Goal: Information Seeking & Learning: Learn about a topic

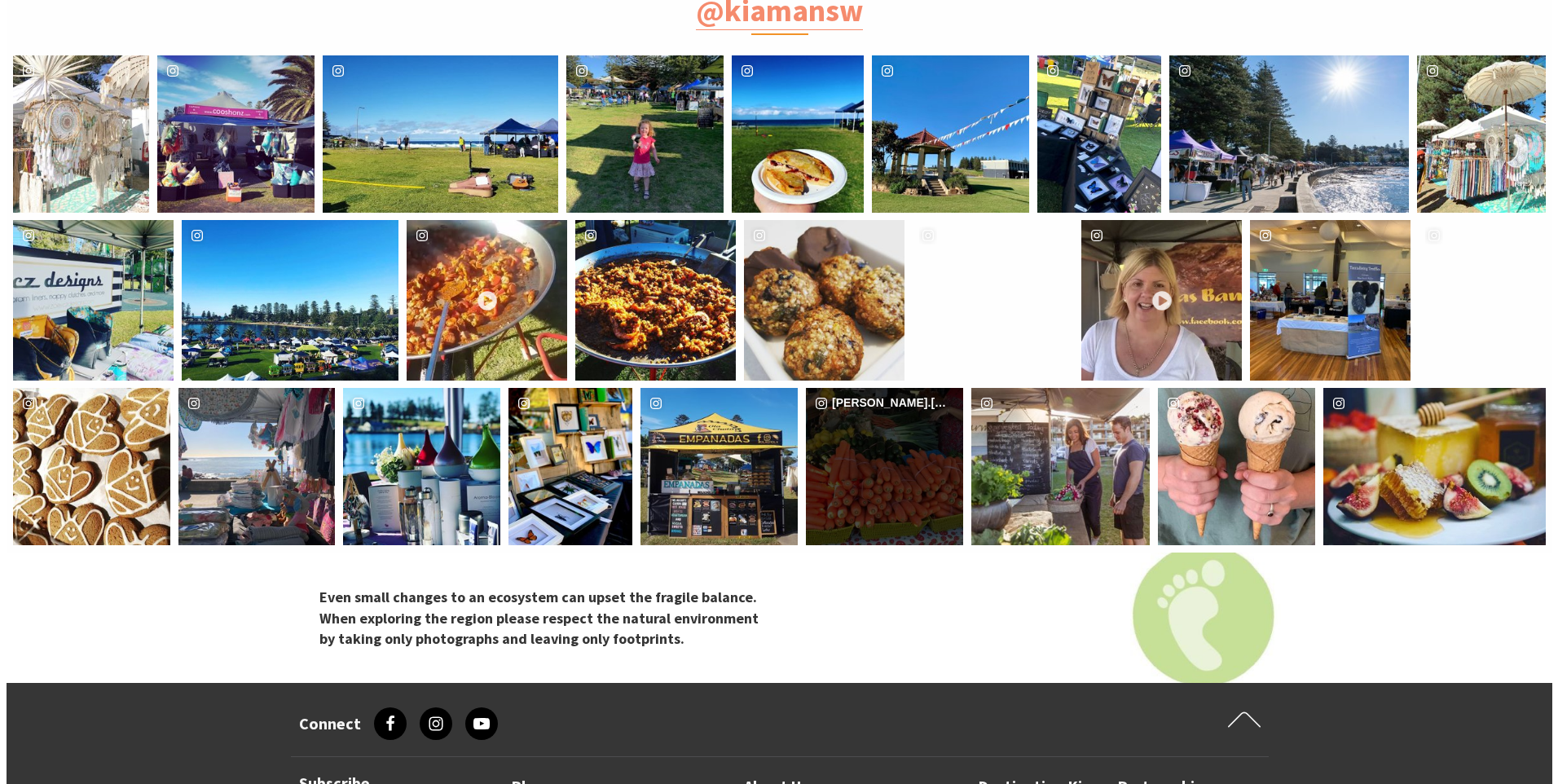
scroll to position [3014, 0]
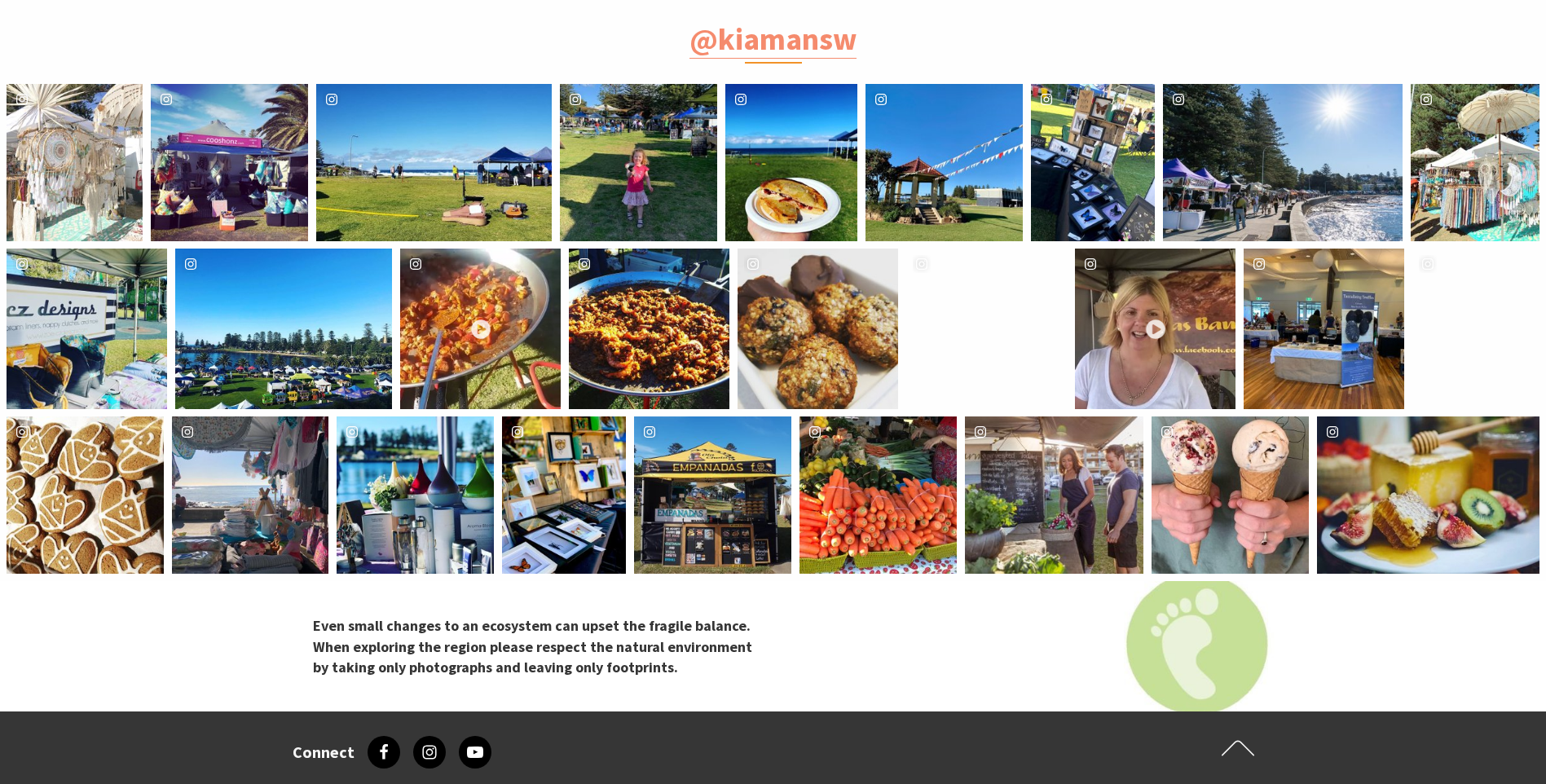
click at [1474, 333] on div "kiama_seaside_markets Location [GEOGRAPHIC_DATA] Markets" at bounding box center [1476, 328] width 127 height 160
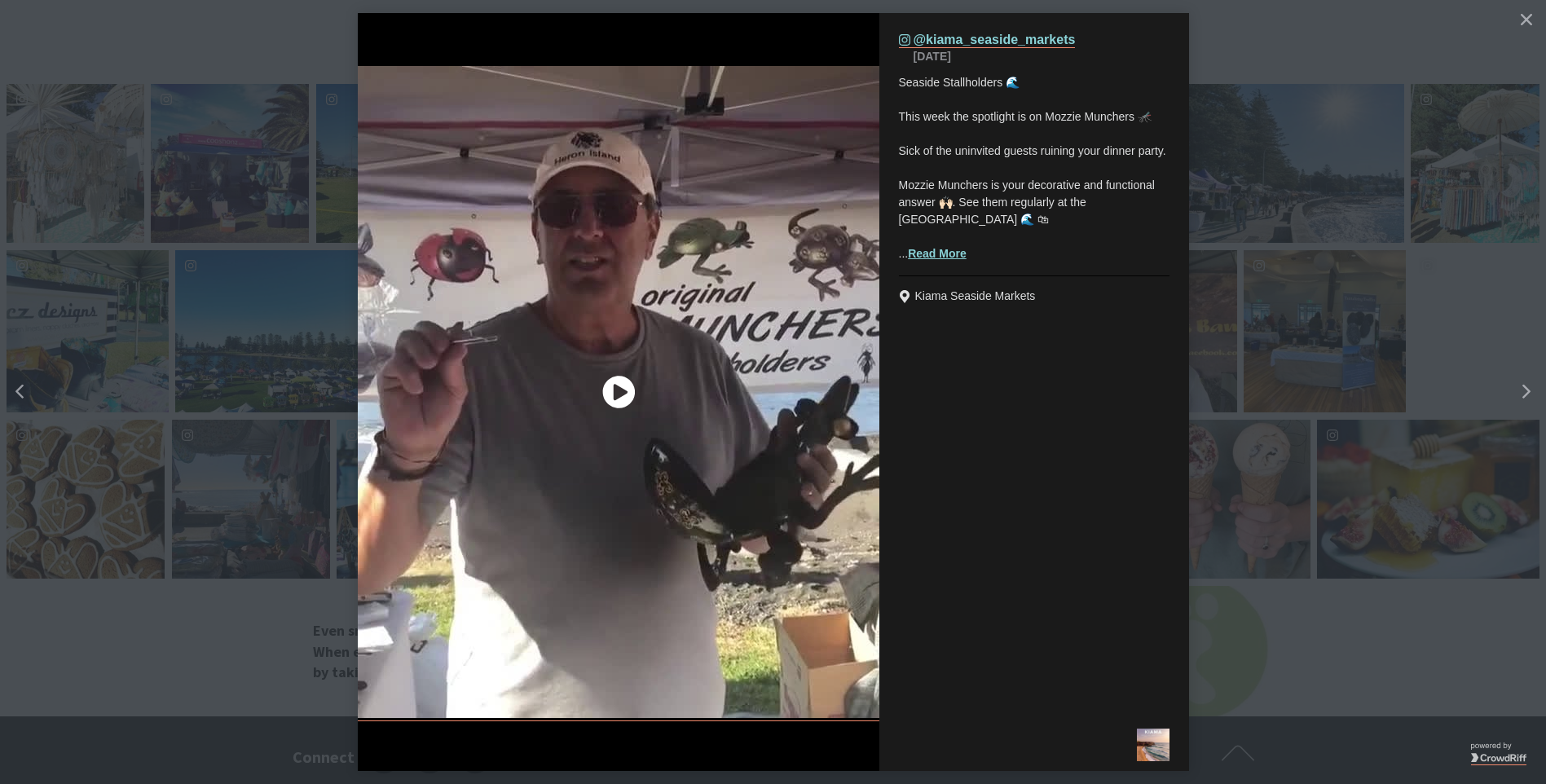
scroll to position [535, 1578]
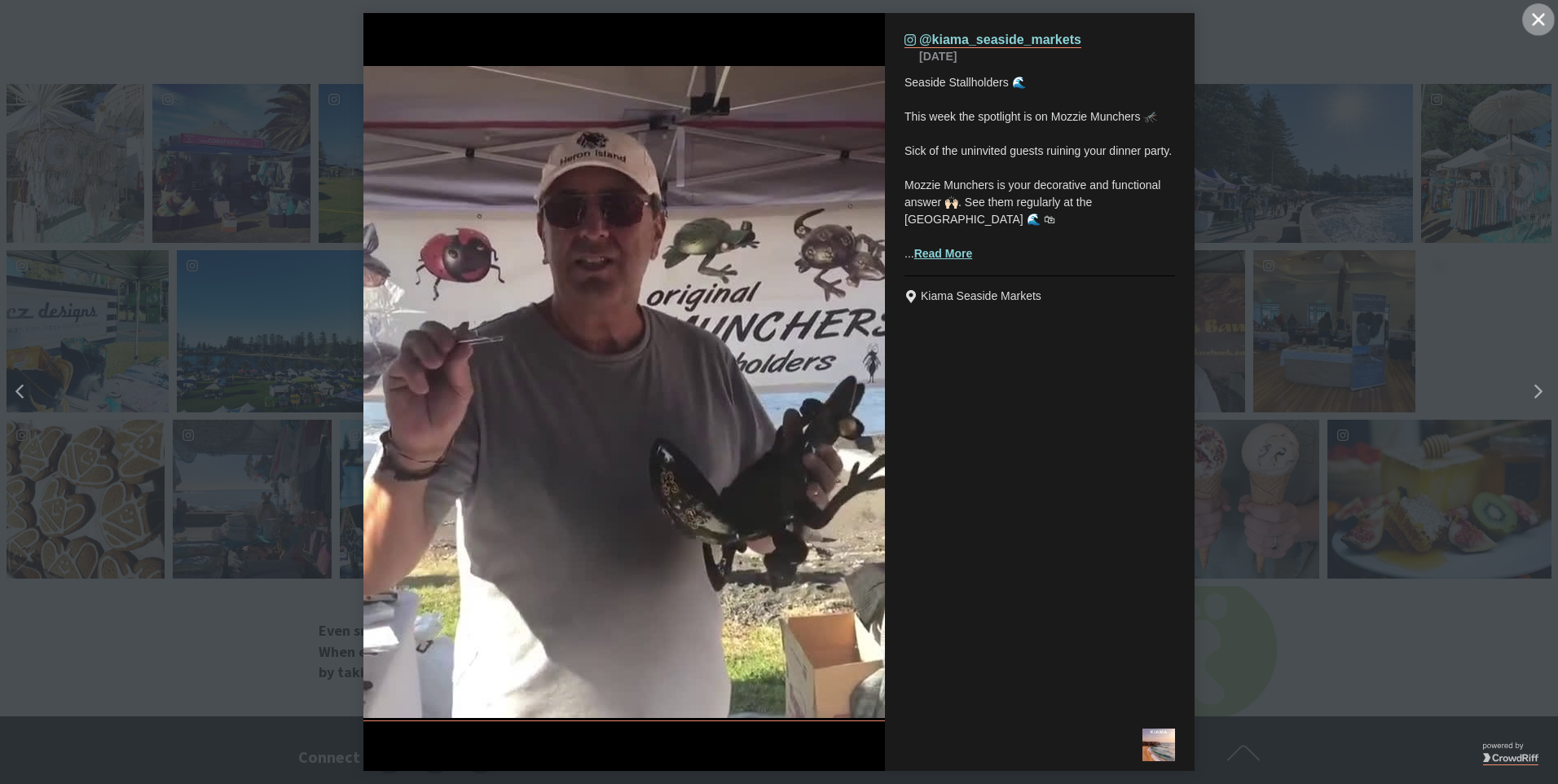
click at [1533, 24] on icon "close icon" at bounding box center [1538, 18] width 12 height 12
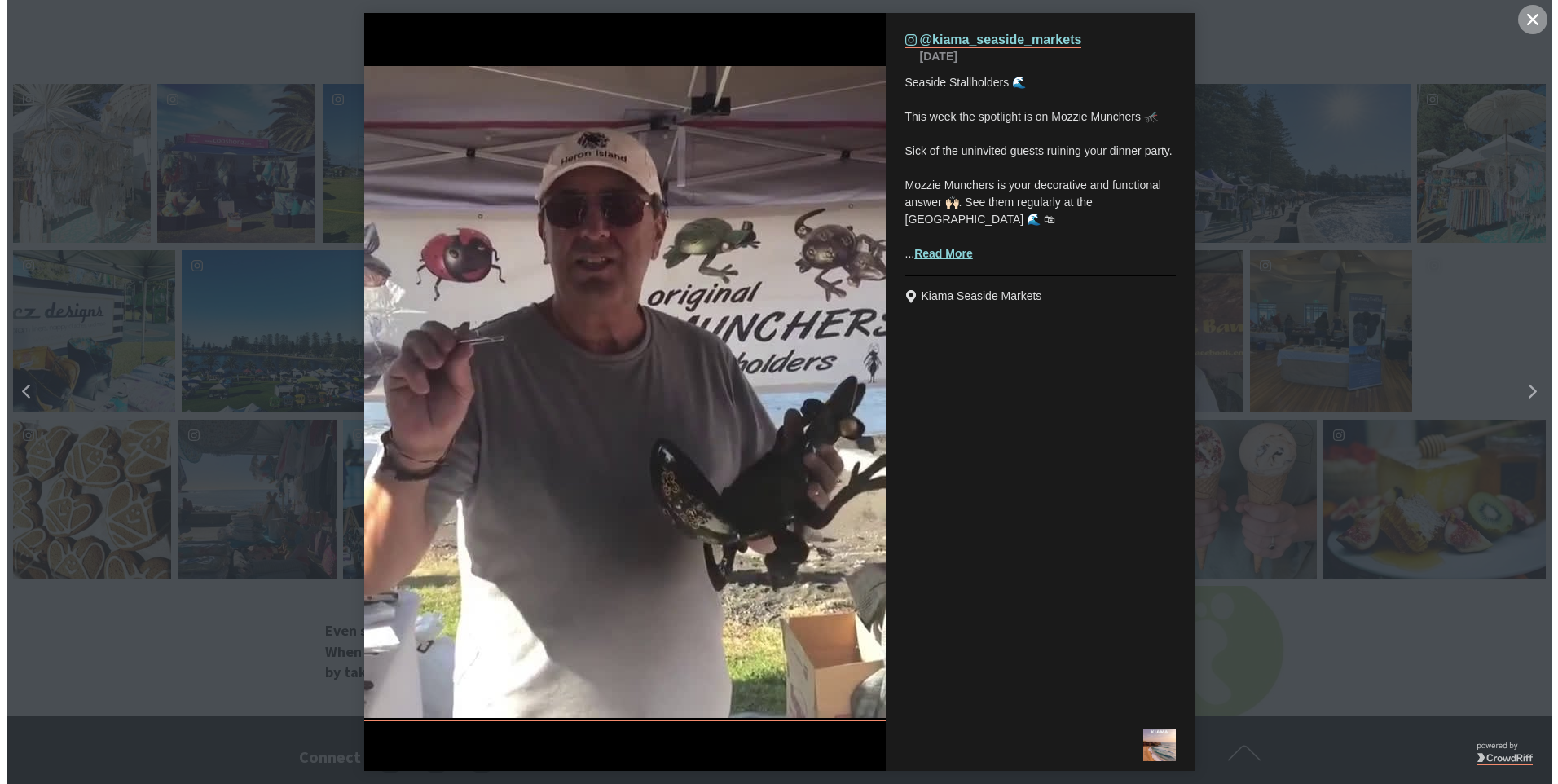
scroll to position [530, 1566]
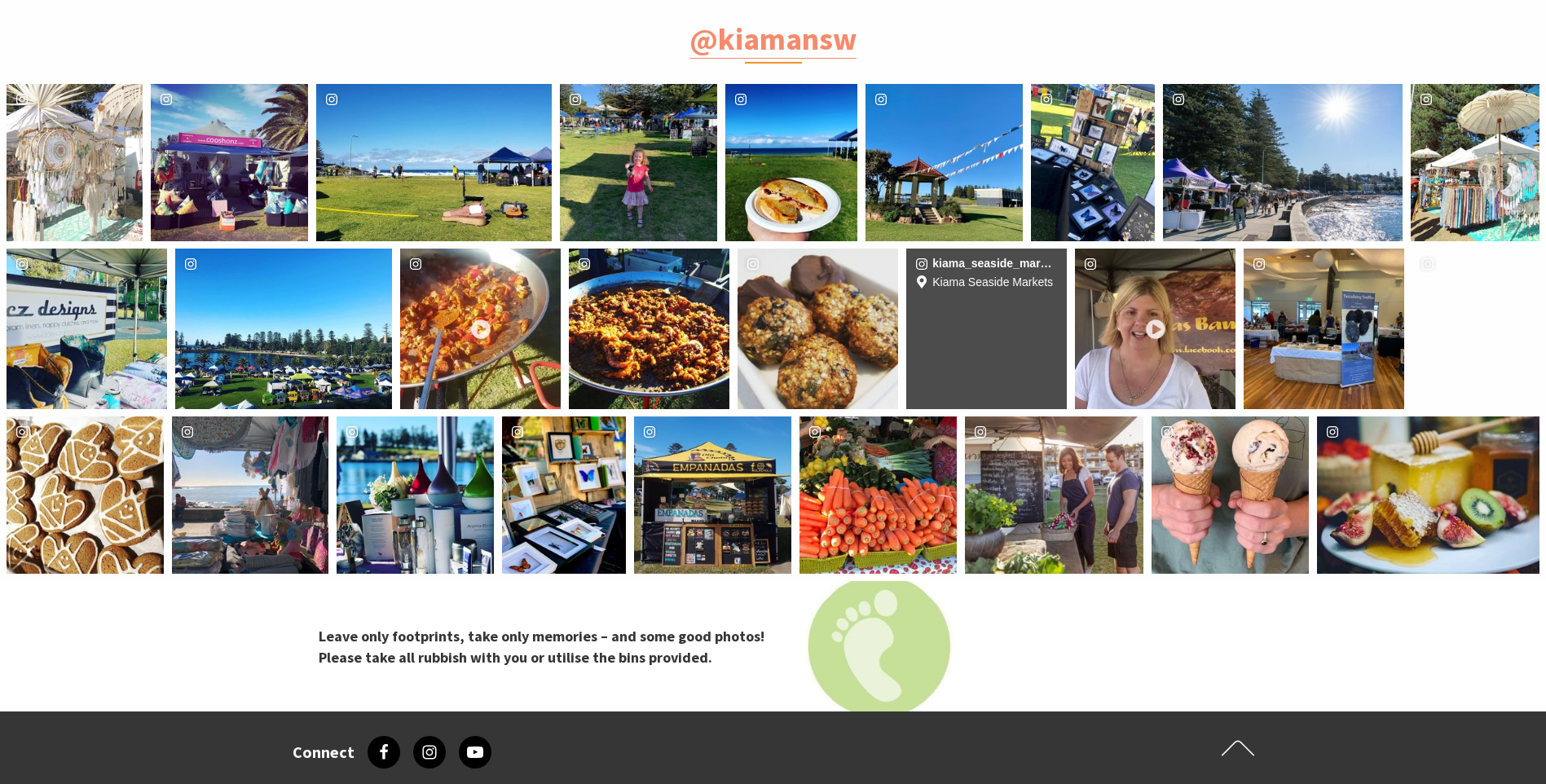
click at [988, 325] on div "kiama_seaside_markets Location [GEOGRAPHIC_DATA] Markets" at bounding box center [986, 328] width 161 height 160
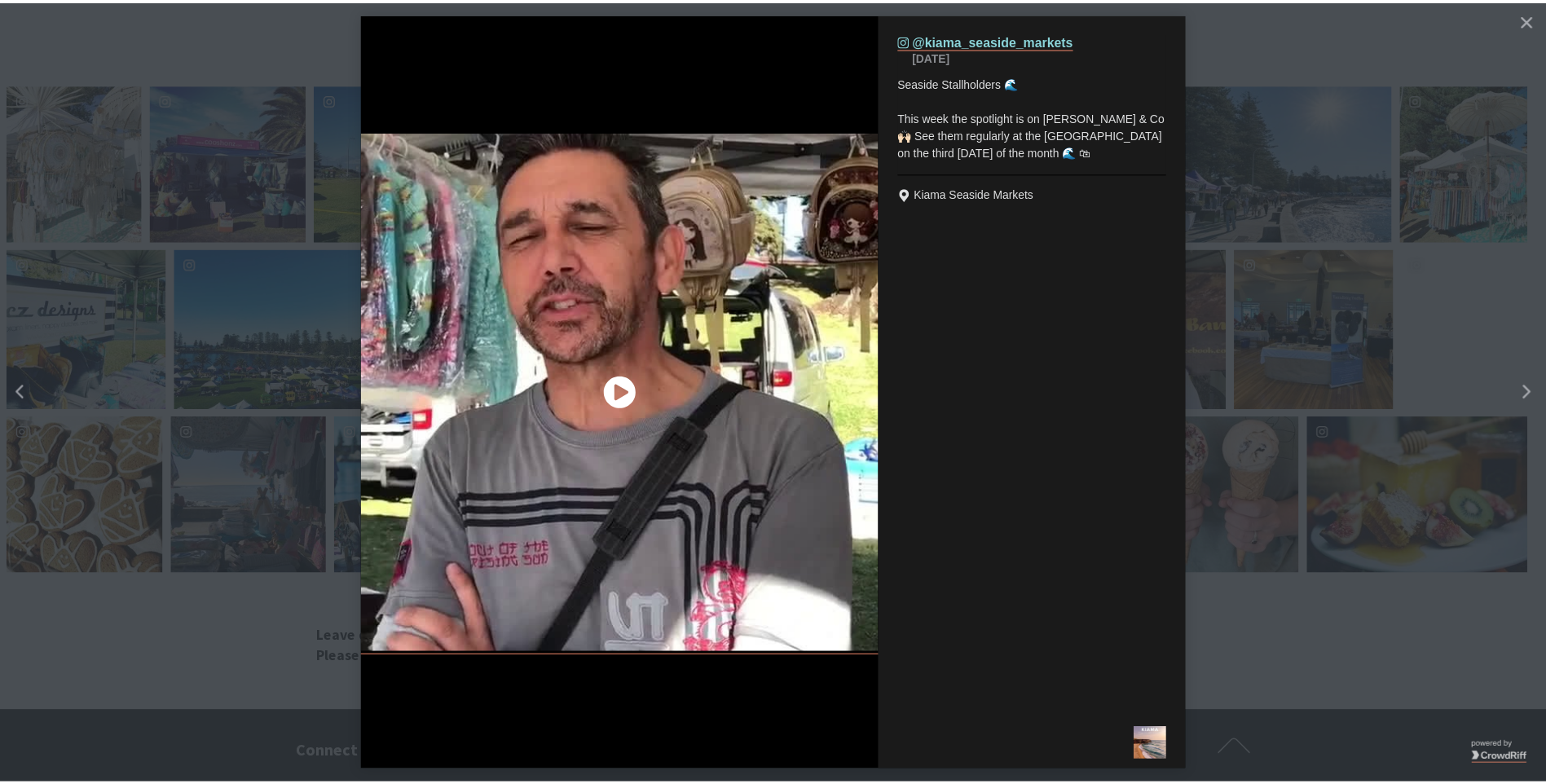
scroll to position [535, 1578]
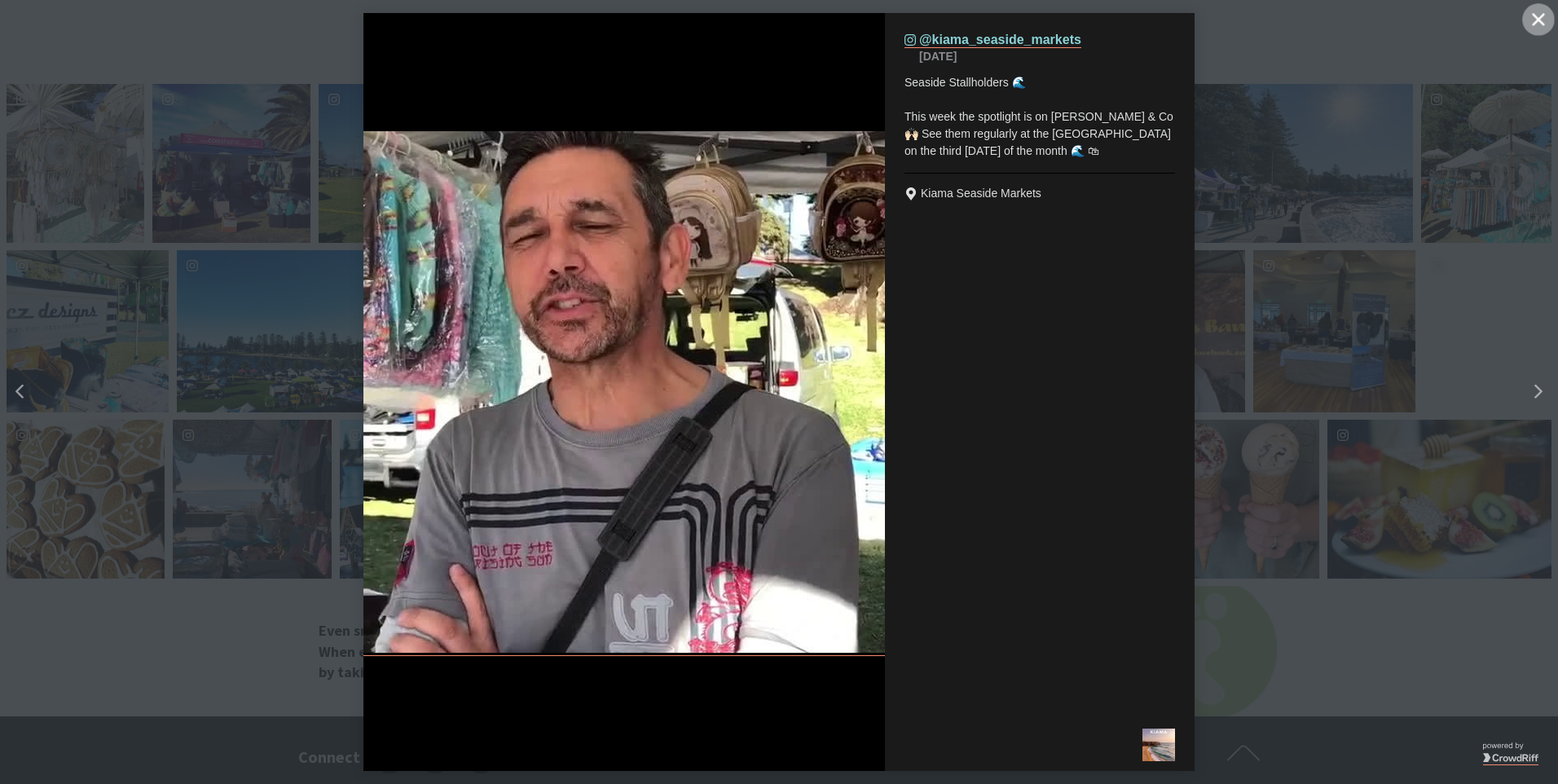
click at [1534, 24] on icon "close icon" at bounding box center [1538, 18] width 12 height 12
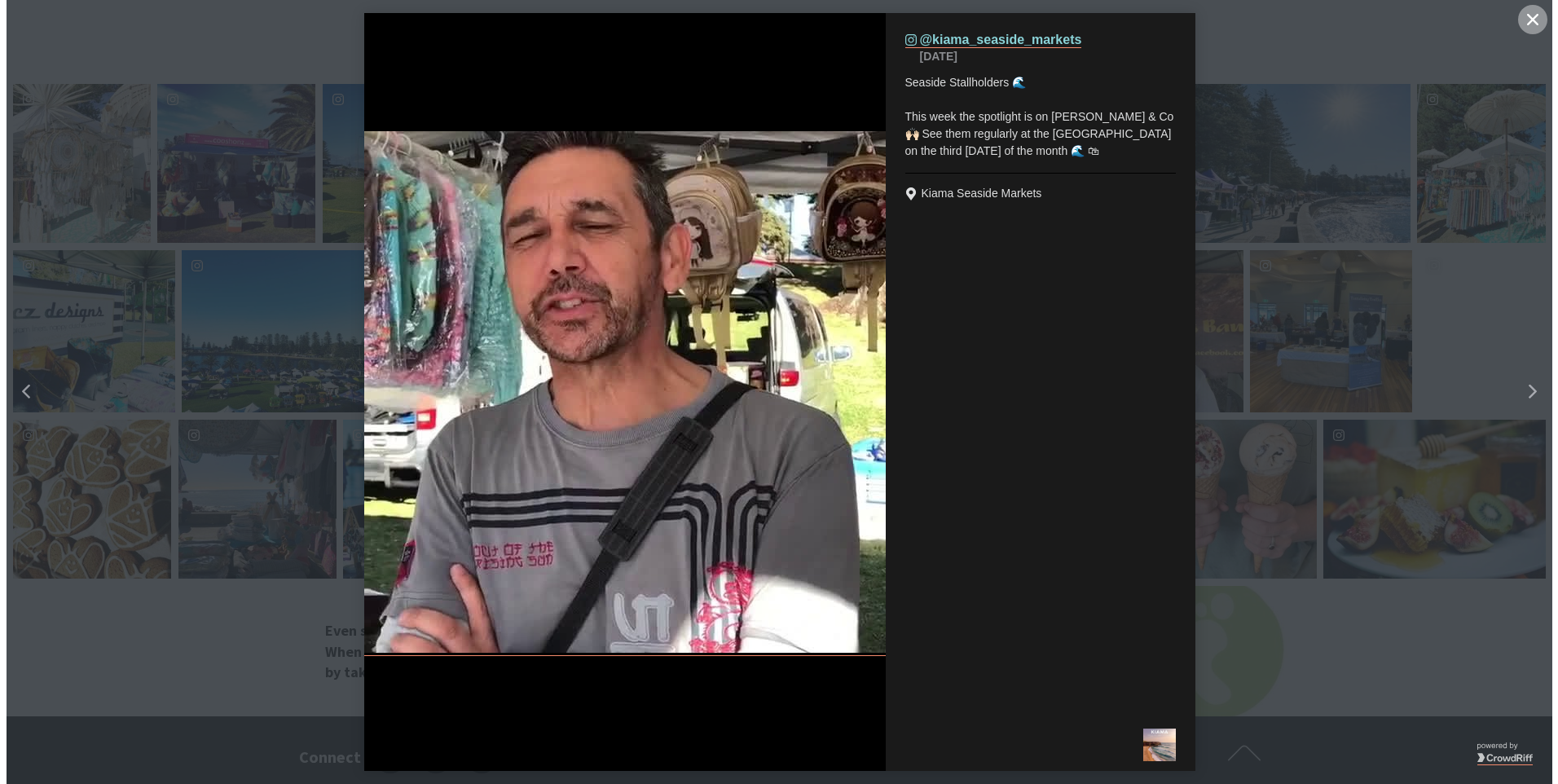
scroll to position [530, 1566]
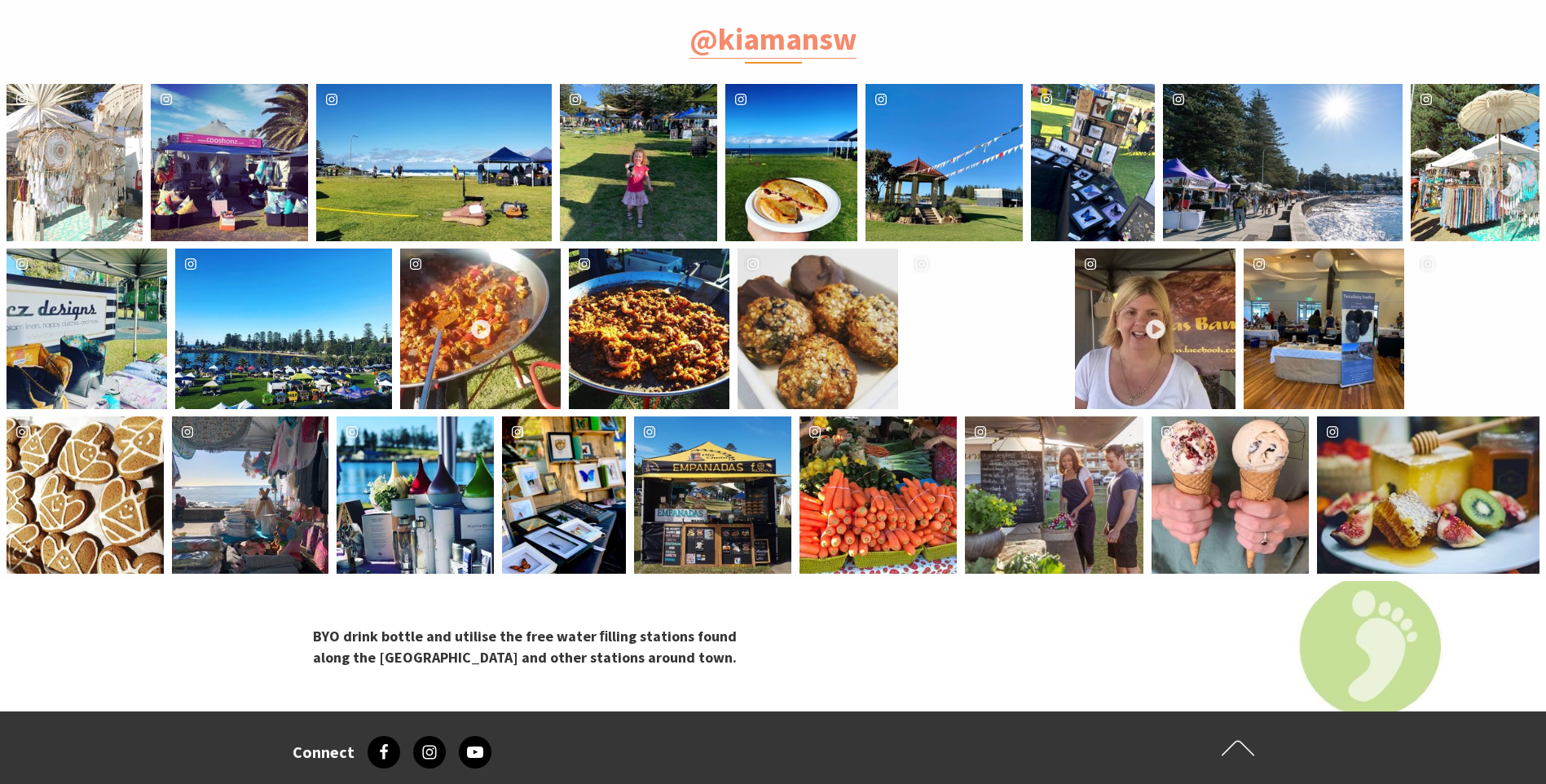
click at [480, 316] on div "image gallery, click to learn more about photo: Live cook Paella every wednesda…" at bounding box center [481, 328] width 80 height 32
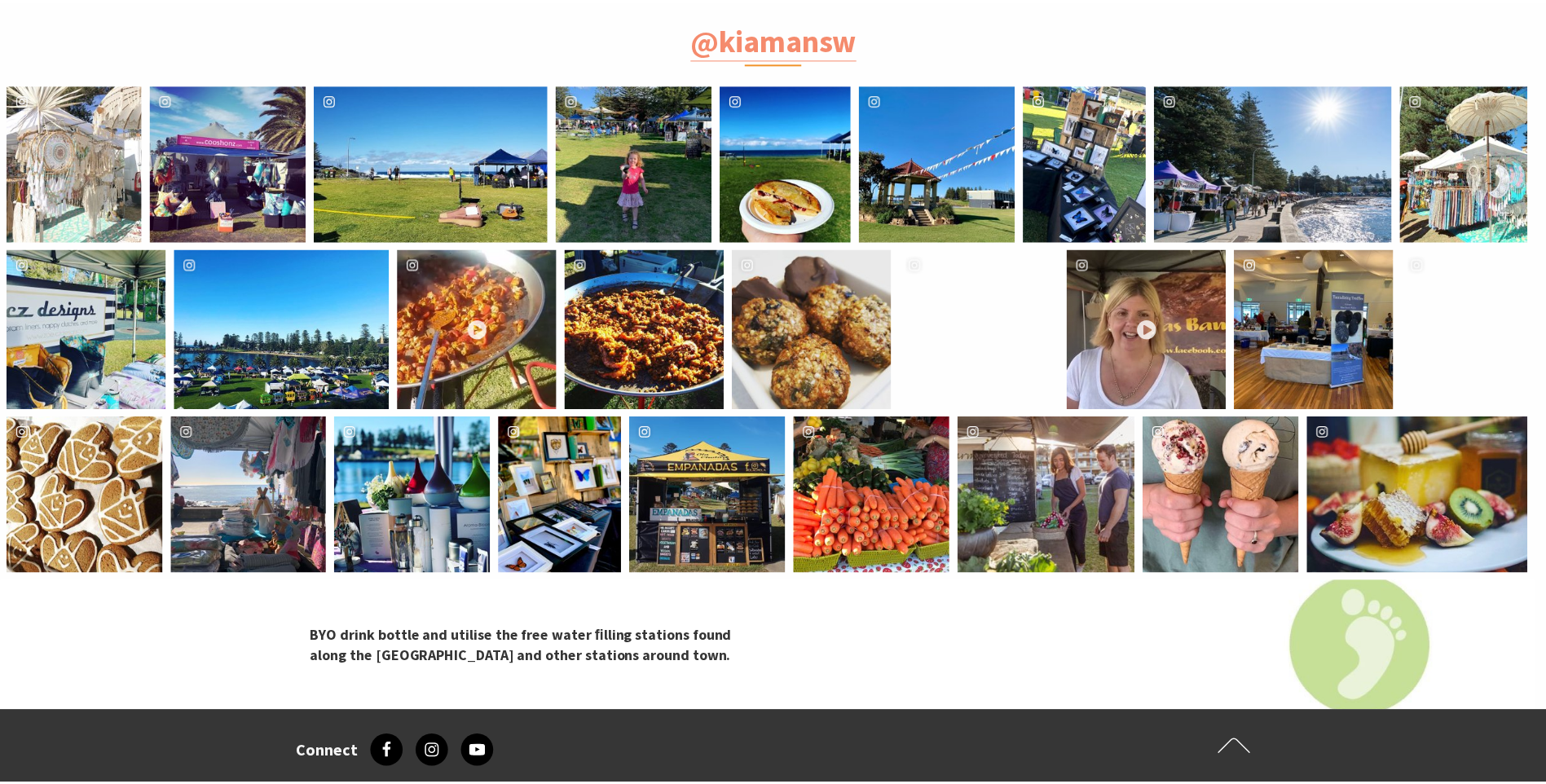
scroll to position [535, 1578]
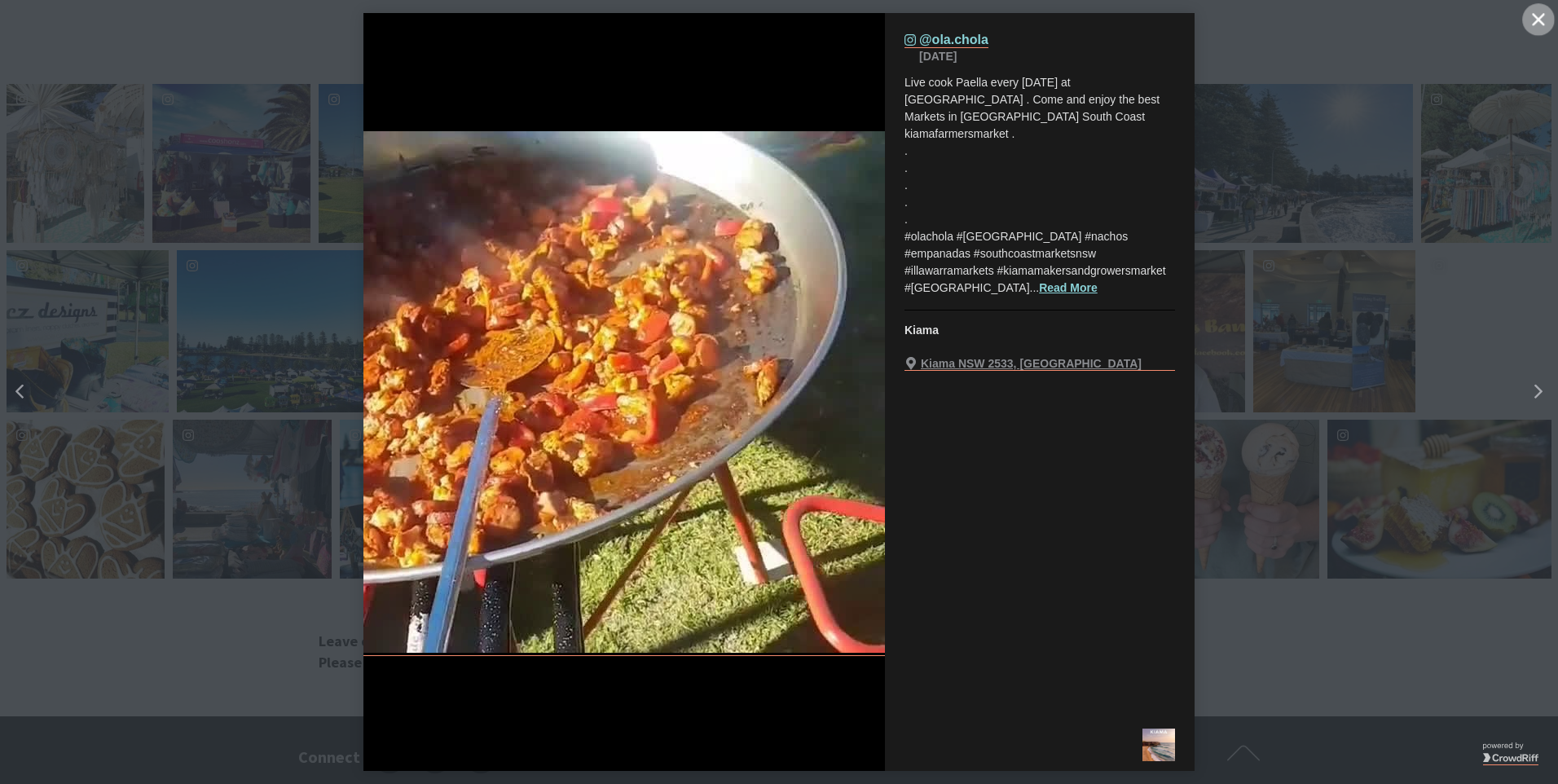
click at [1538, 21] on icon "close icon" at bounding box center [1538, 18] width 12 height 12
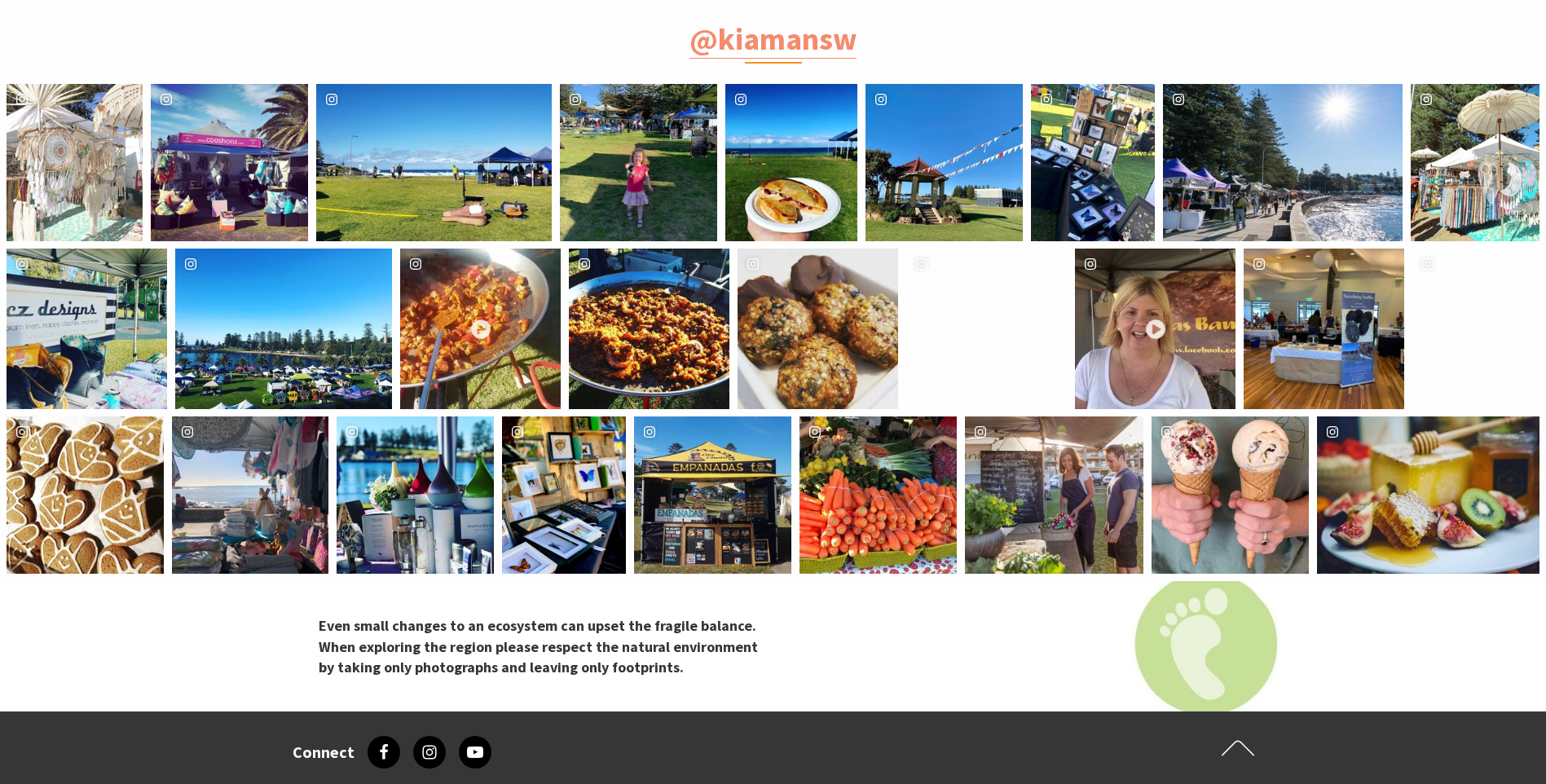
click at [671, 295] on div "sweetpeaandmumma" at bounding box center [649, 328] width 161 height 160
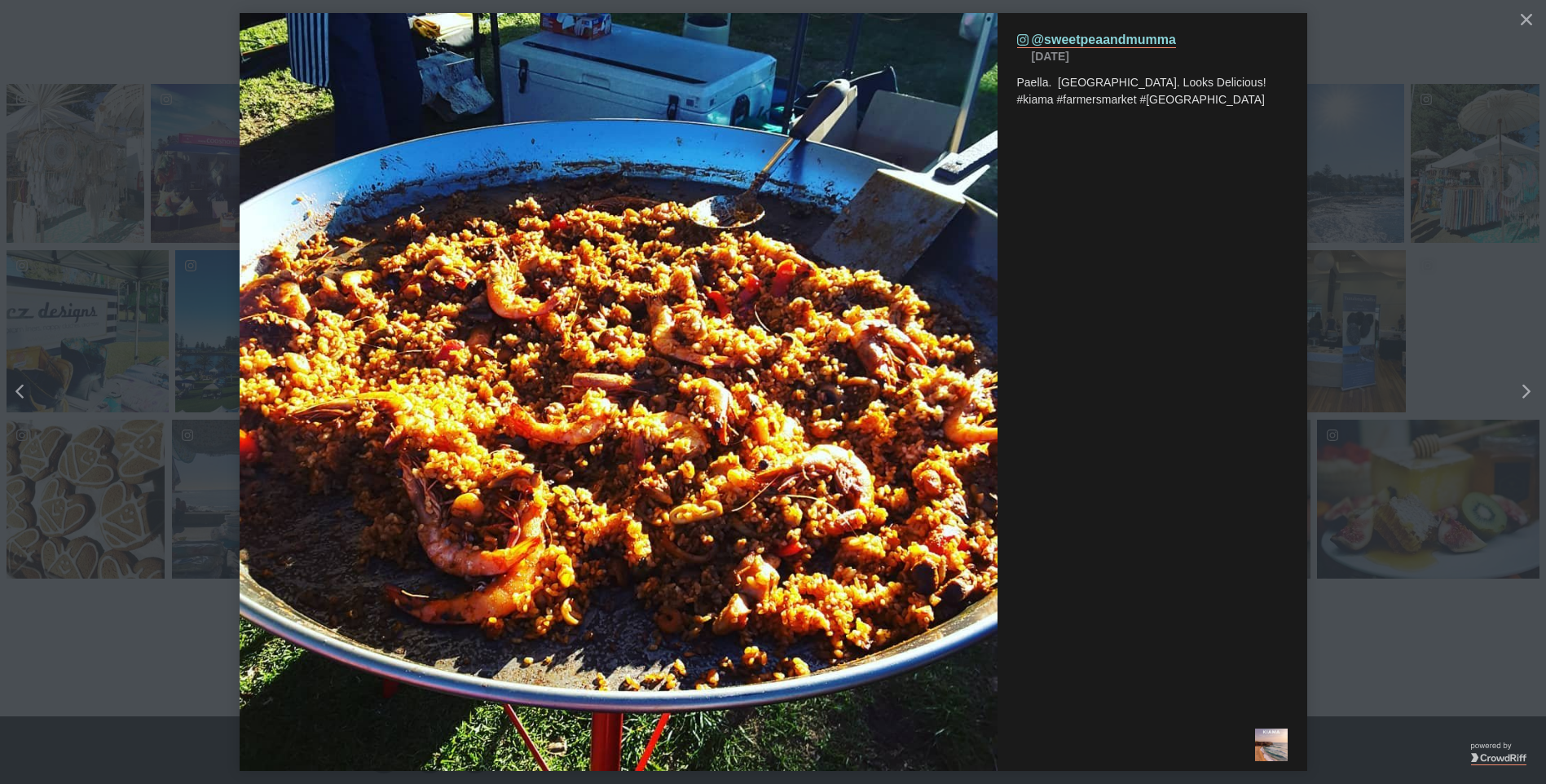
scroll to position [535, 1578]
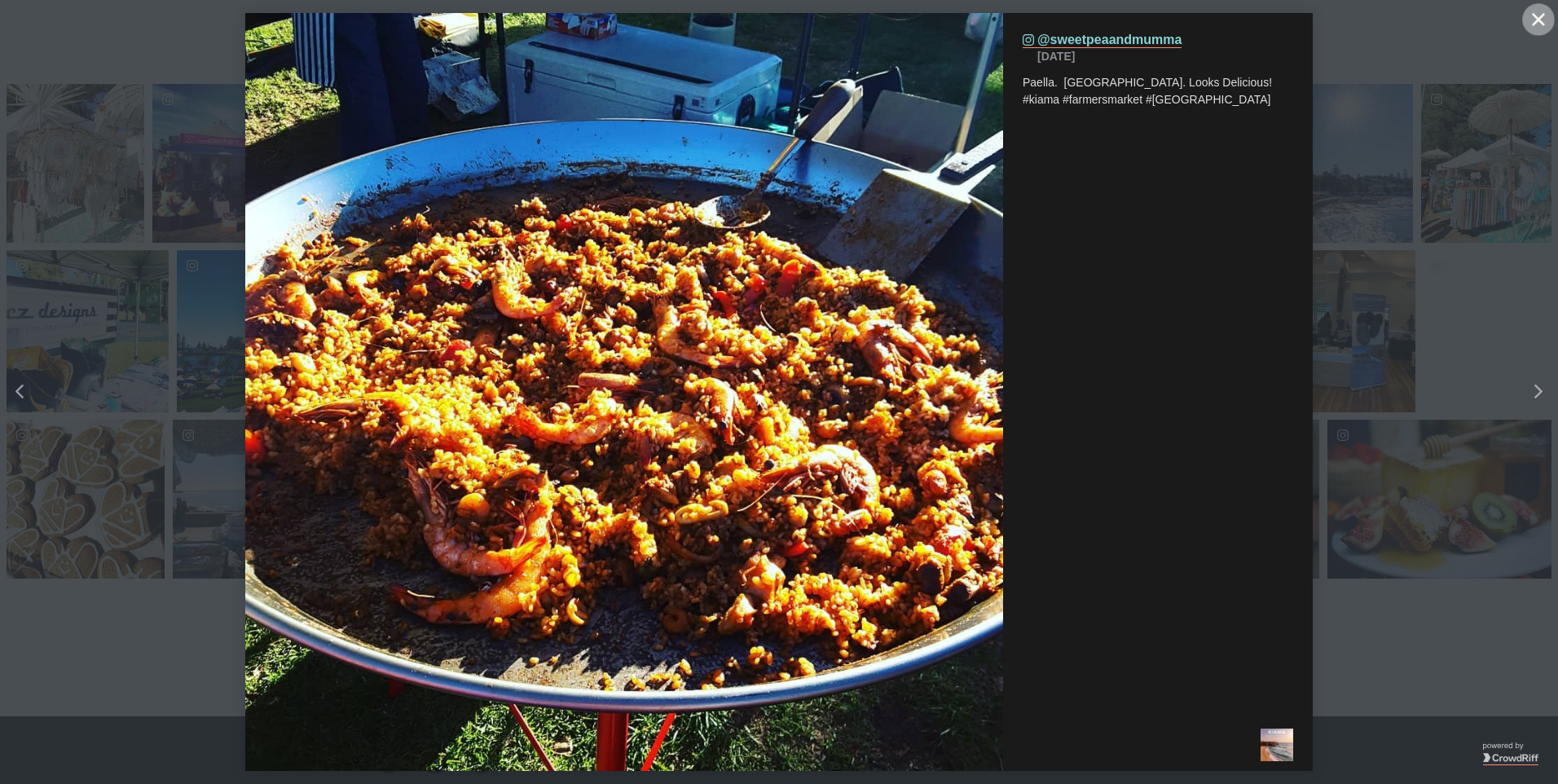
click at [1536, 22] on icon "close icon" at bounding box center [1538, 18] width 12 height 12
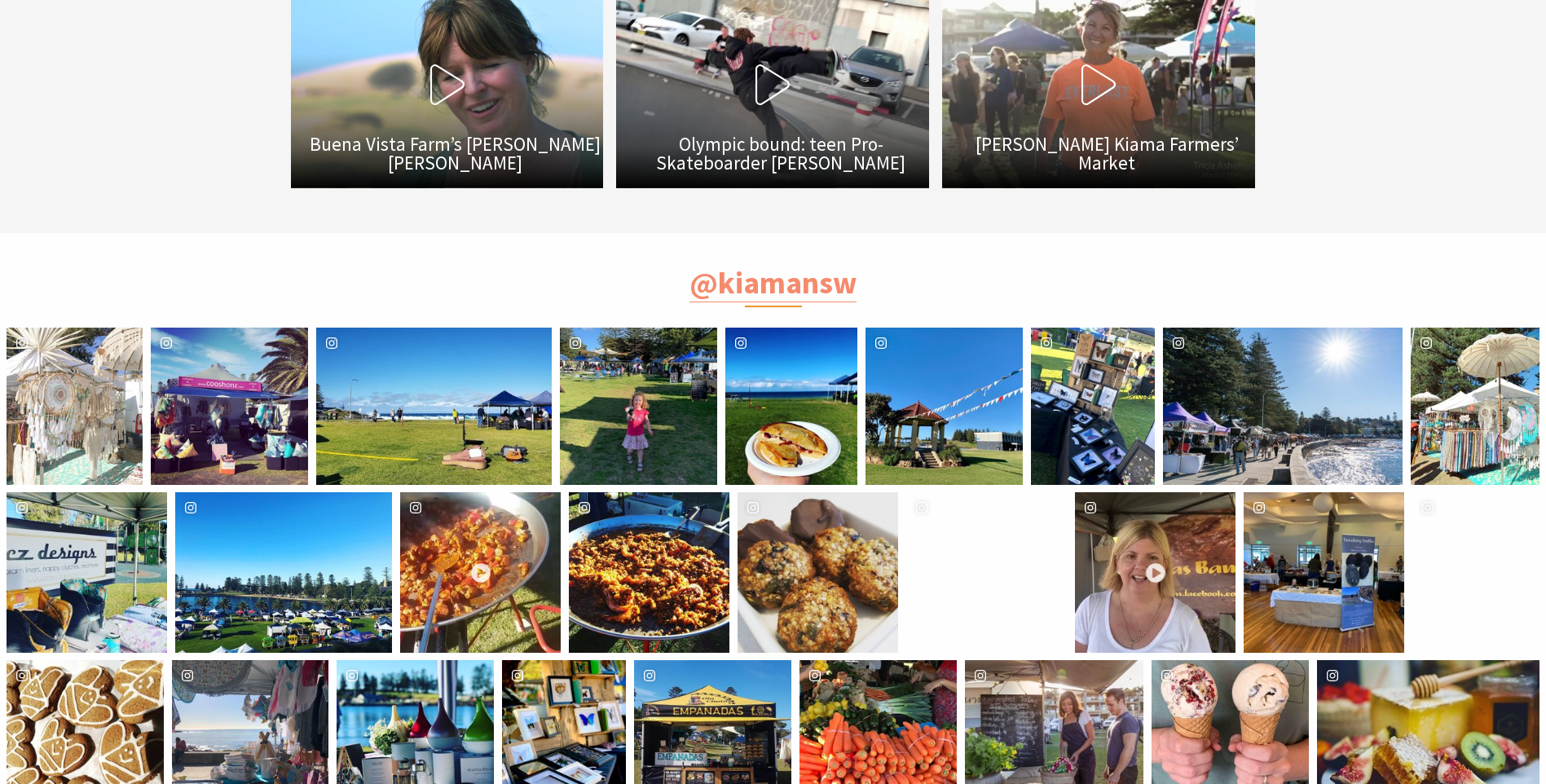
scroll to position [2770, 0]
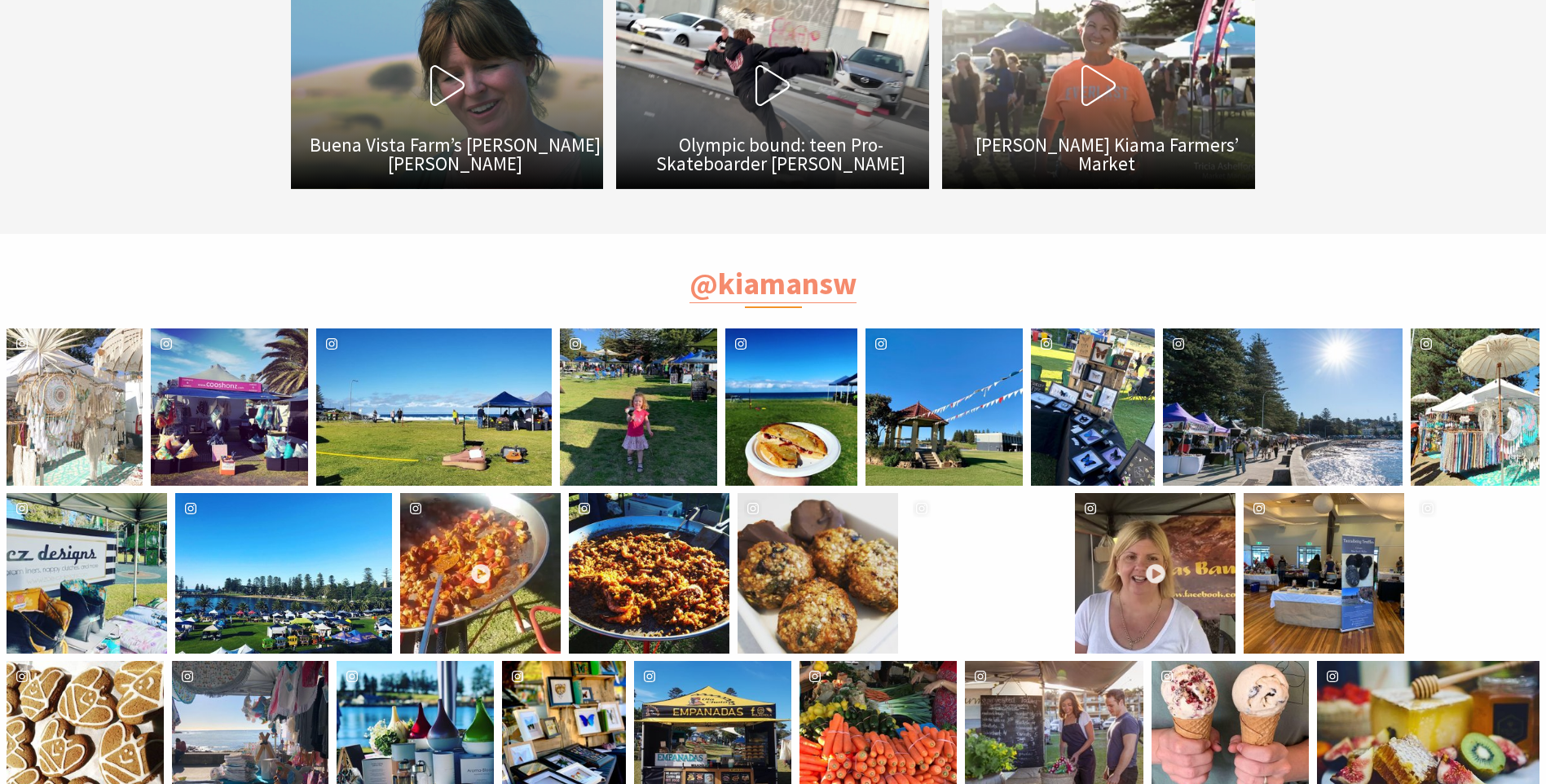
click at [453, 94] on use at bounding box center [446, 86] width 34 height 41
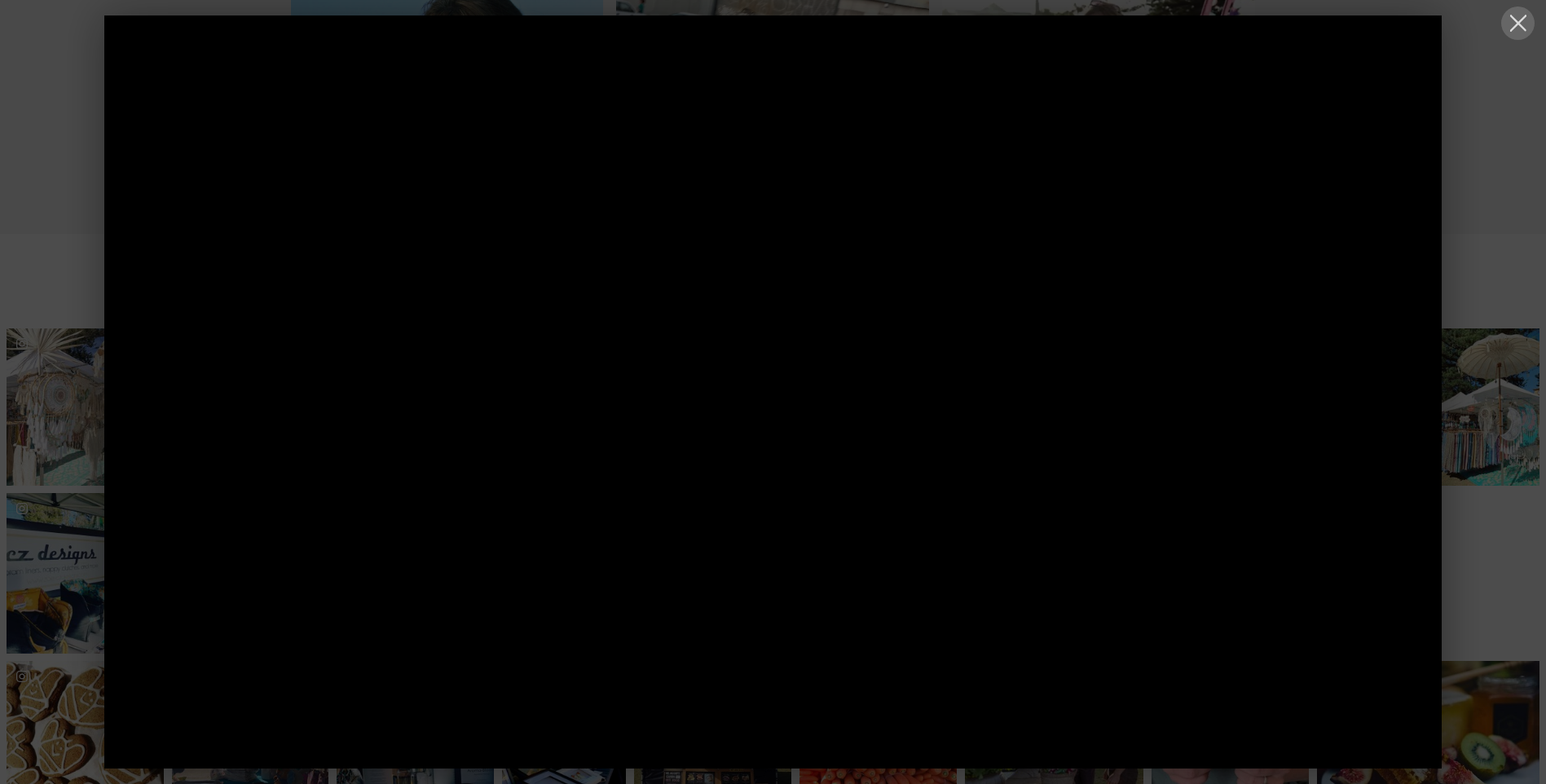
click at [1522, 27] on button at bounding box center [1517, 23] width 33 height 33
